Goal: Find specific page/section: Find specific page/section

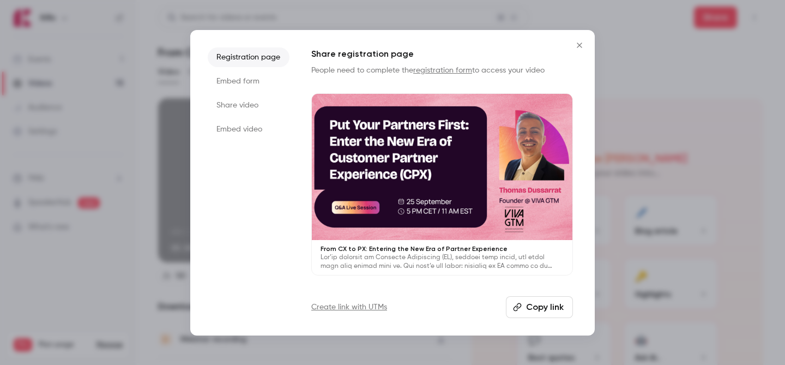
click at [141, 77] on div at bounding box center [392, 182] width 785 height 365
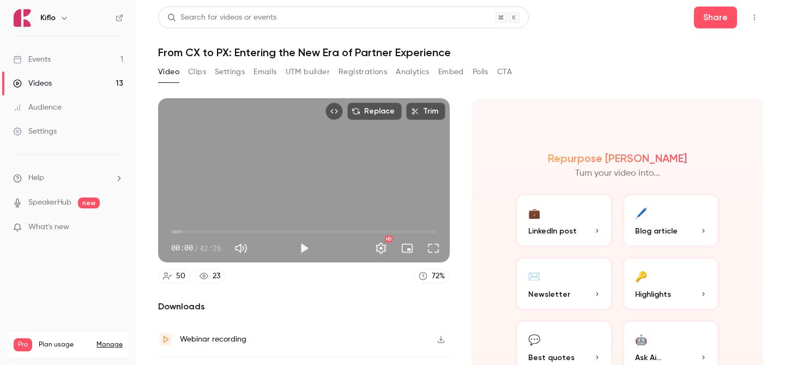
click at [85, 58] on link "Events 1" at bounding box center [68, 59] width 136 height 24
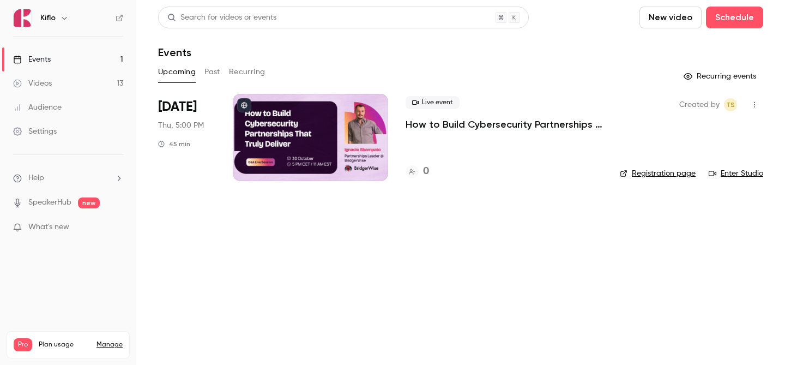
click at [92, 82] on link "Videos 13" at bounding box center [68, 83] width 136 height 24
